Goal: Navigation & Orientation: Find specific page/section

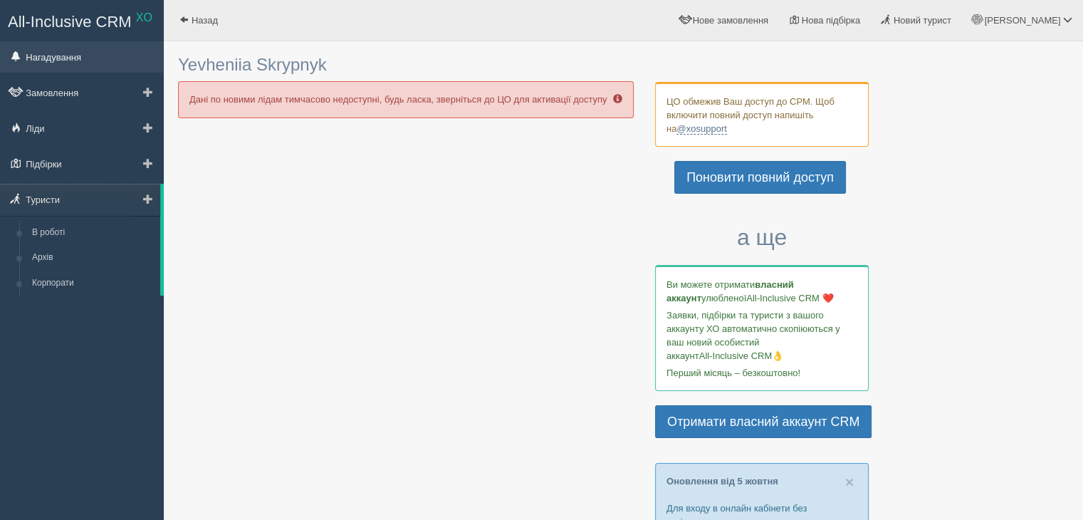
click at [78, 58] on link "Нагадування" at bounding box center [82, 56] width 164 height 31
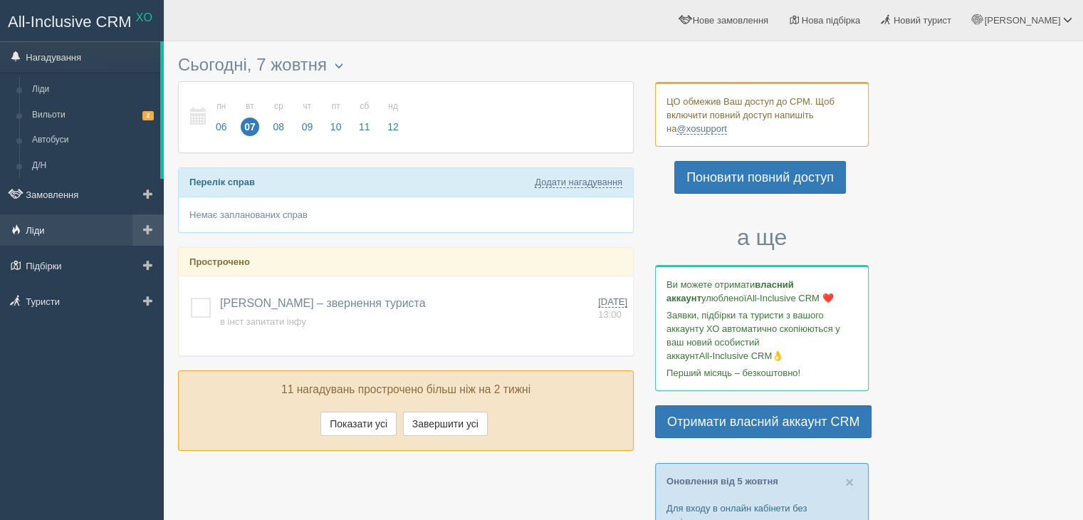
click at [69, 221] on link "Ліди" at bounding box center [82, 229] width 164 height 31
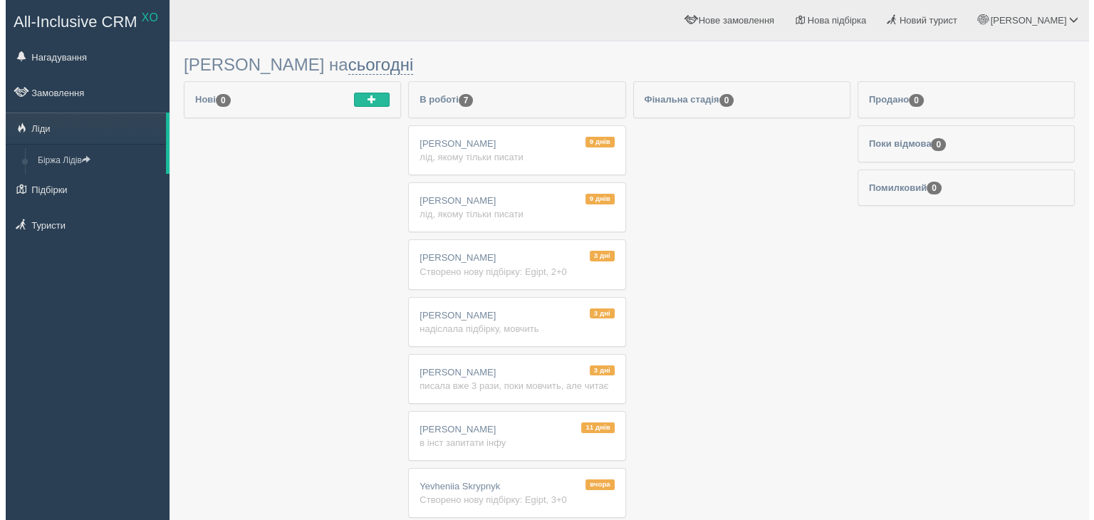
scroll to position [67, 0]
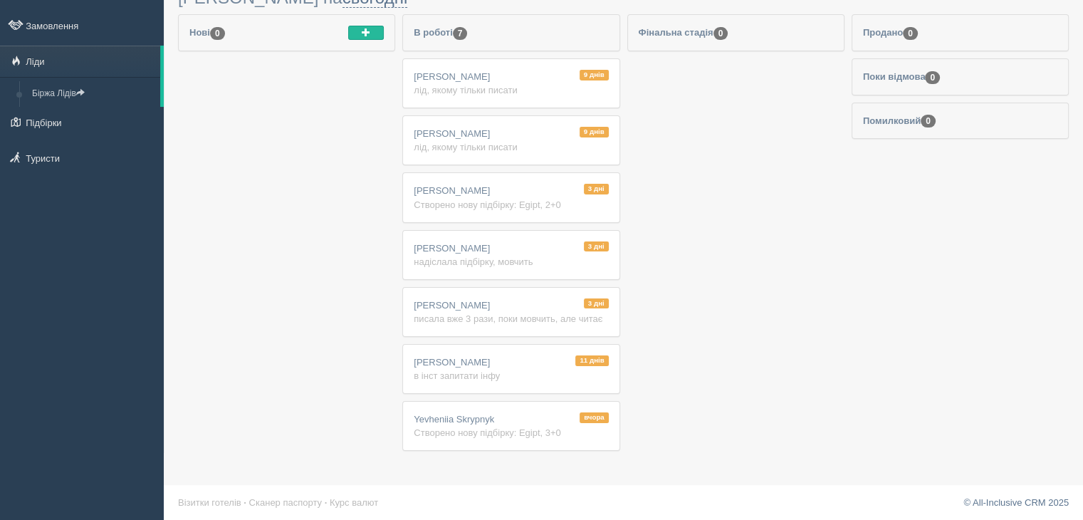
click at [458, 419] on span "Yevheniia Skrypnyk" at bounding box center [454, 419] width 80 height 11
